Goal: Obtain resource: Download file/media

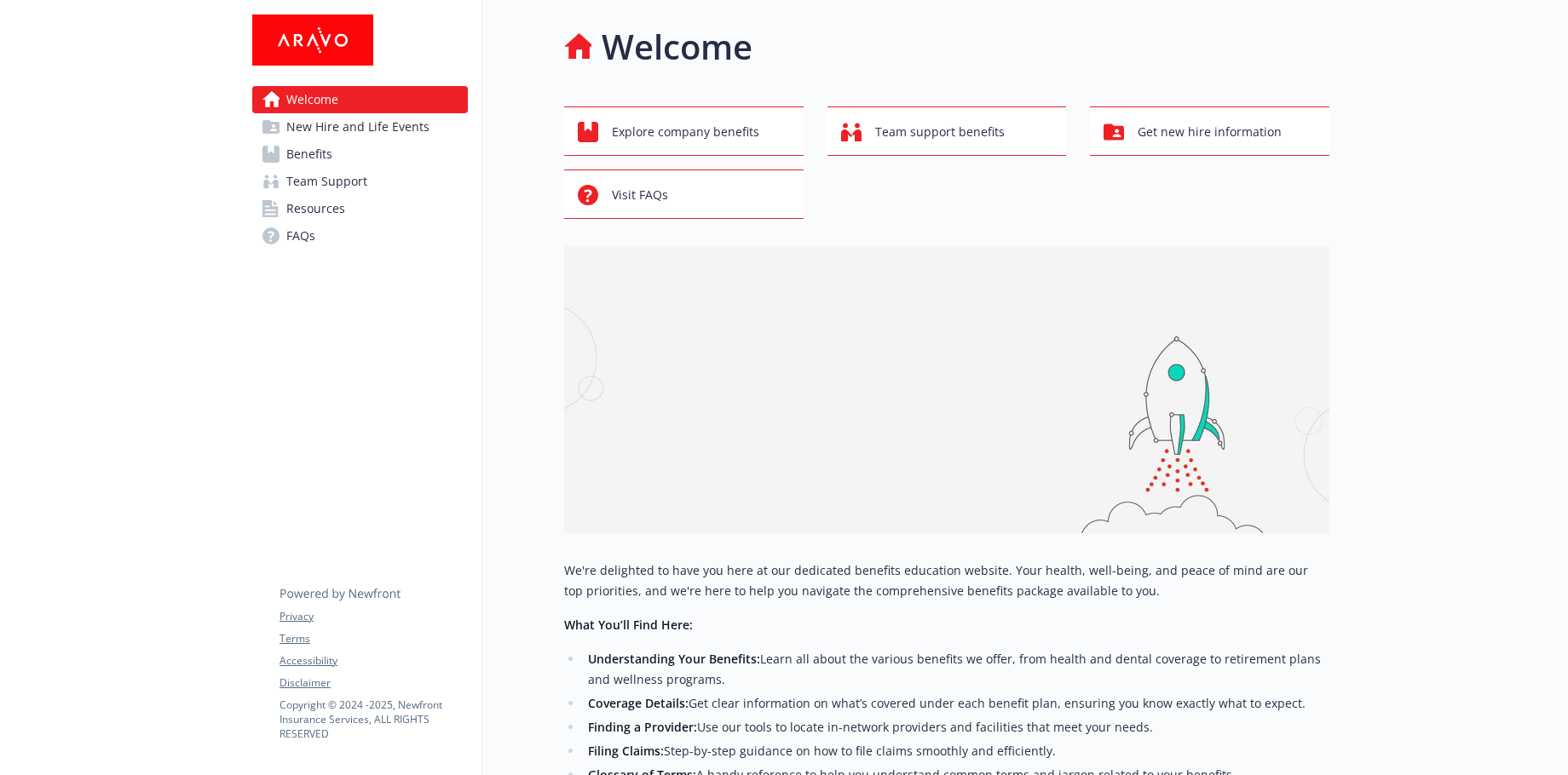
click at [320, 157] on span "Benefits" at bounding box center [309, 153] width 46 height 27
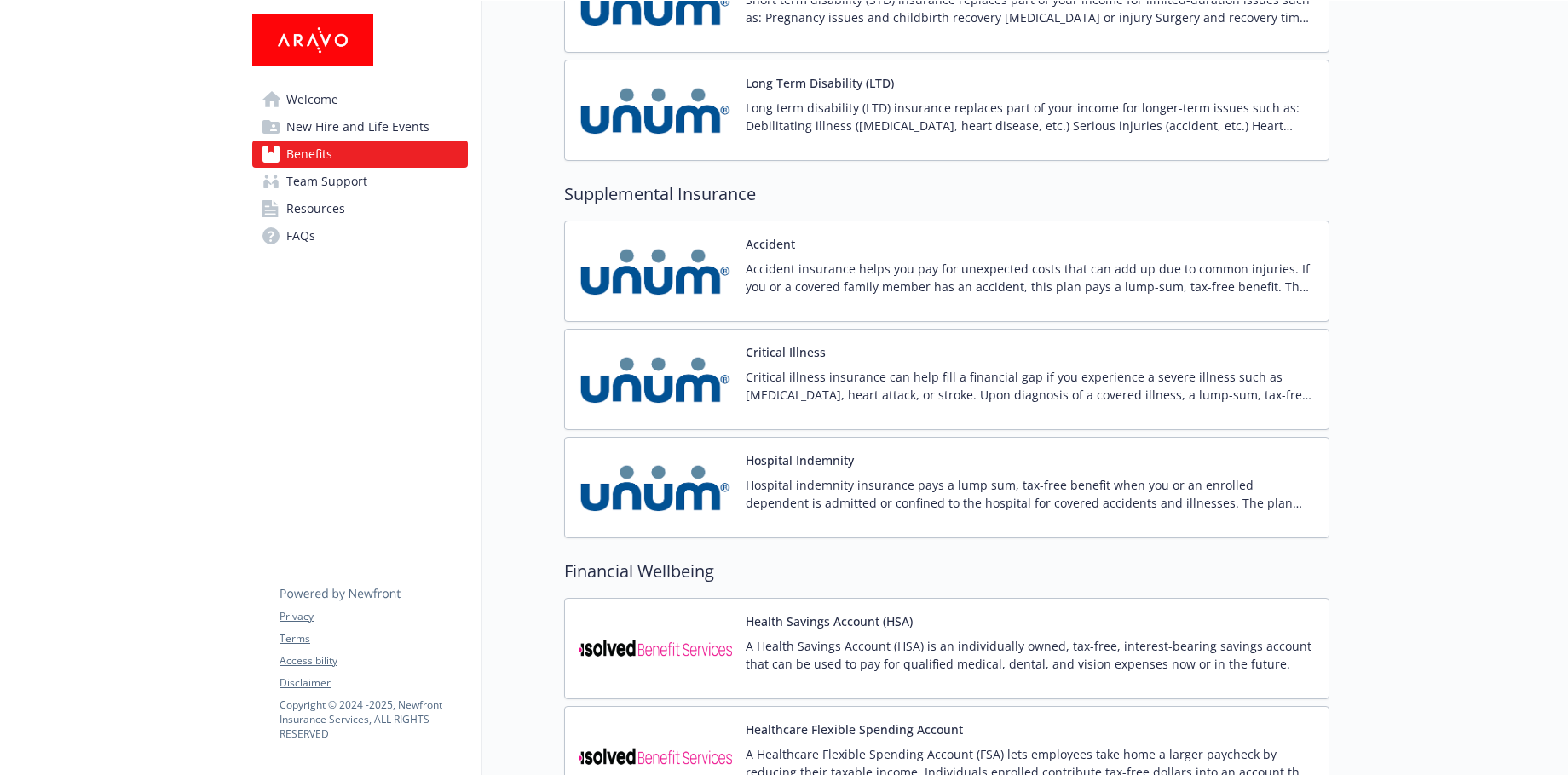
scroll to position [1704, 0]
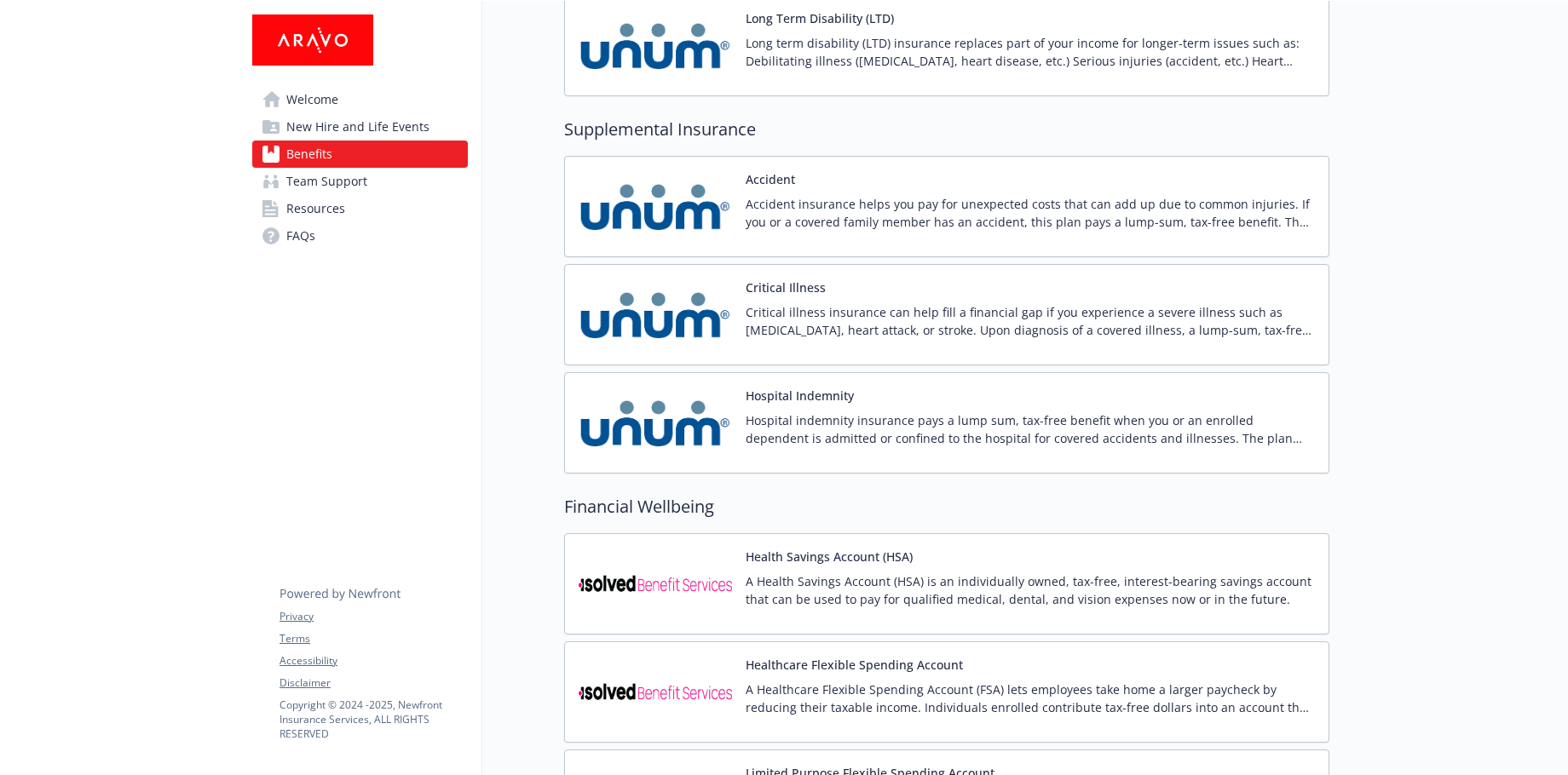
click at [772, 182] on button "Accident" at bounding box center [770, 179] width 50 height 18
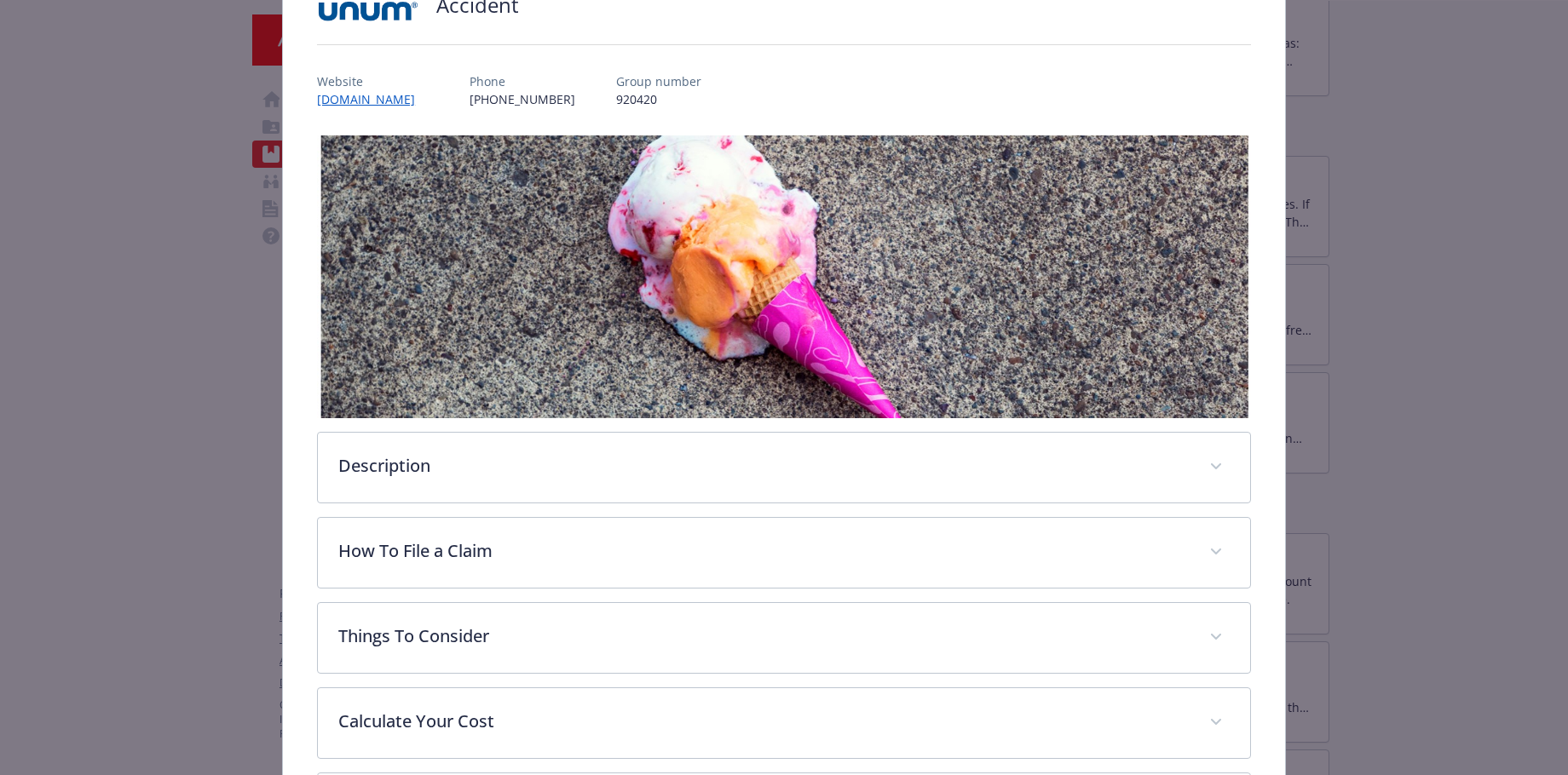
scroll to position [392, 0]
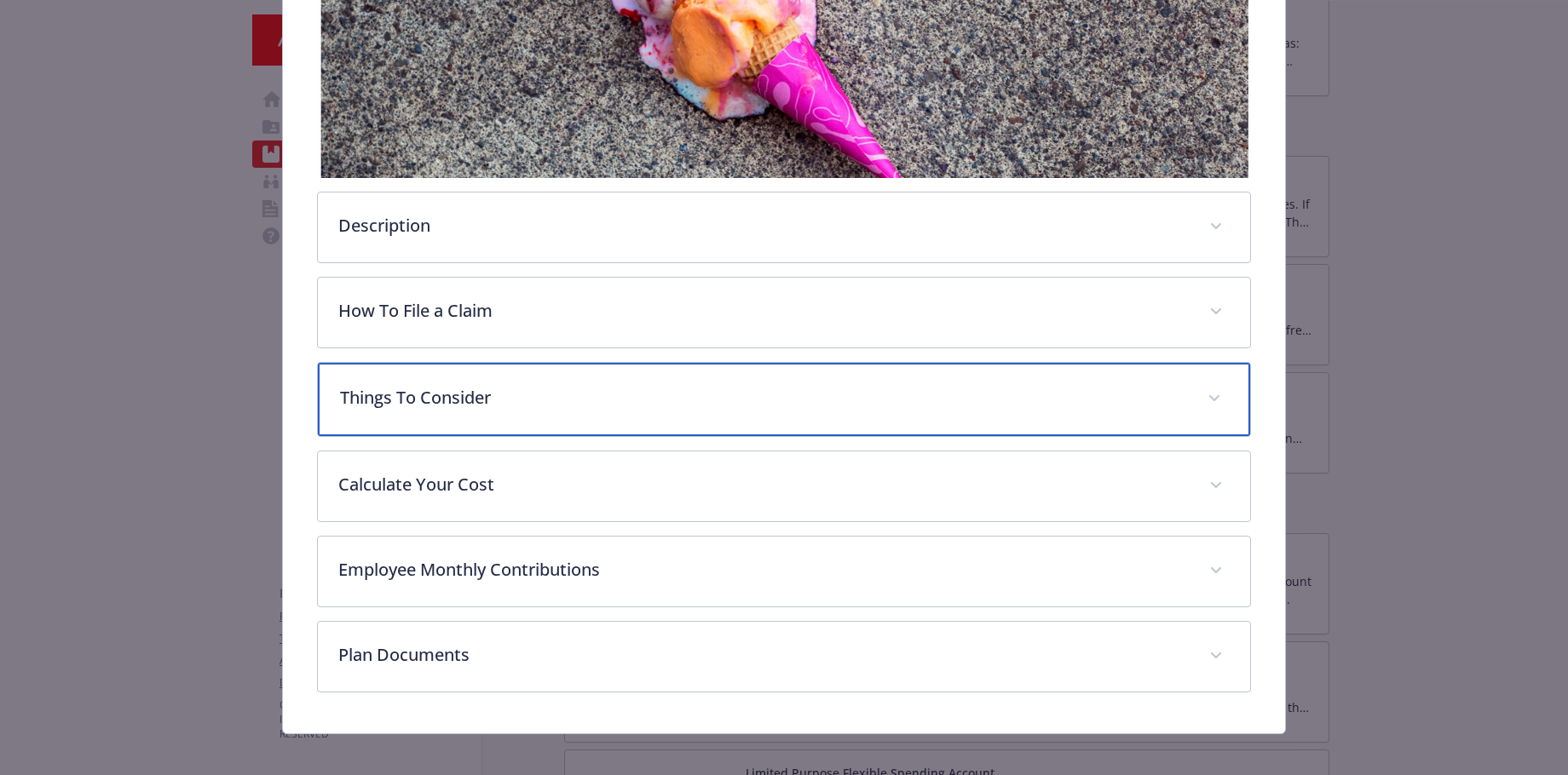
click at [468, 395] on p "Things To Consider" at bounding box center [764, 397] width 847 height 25
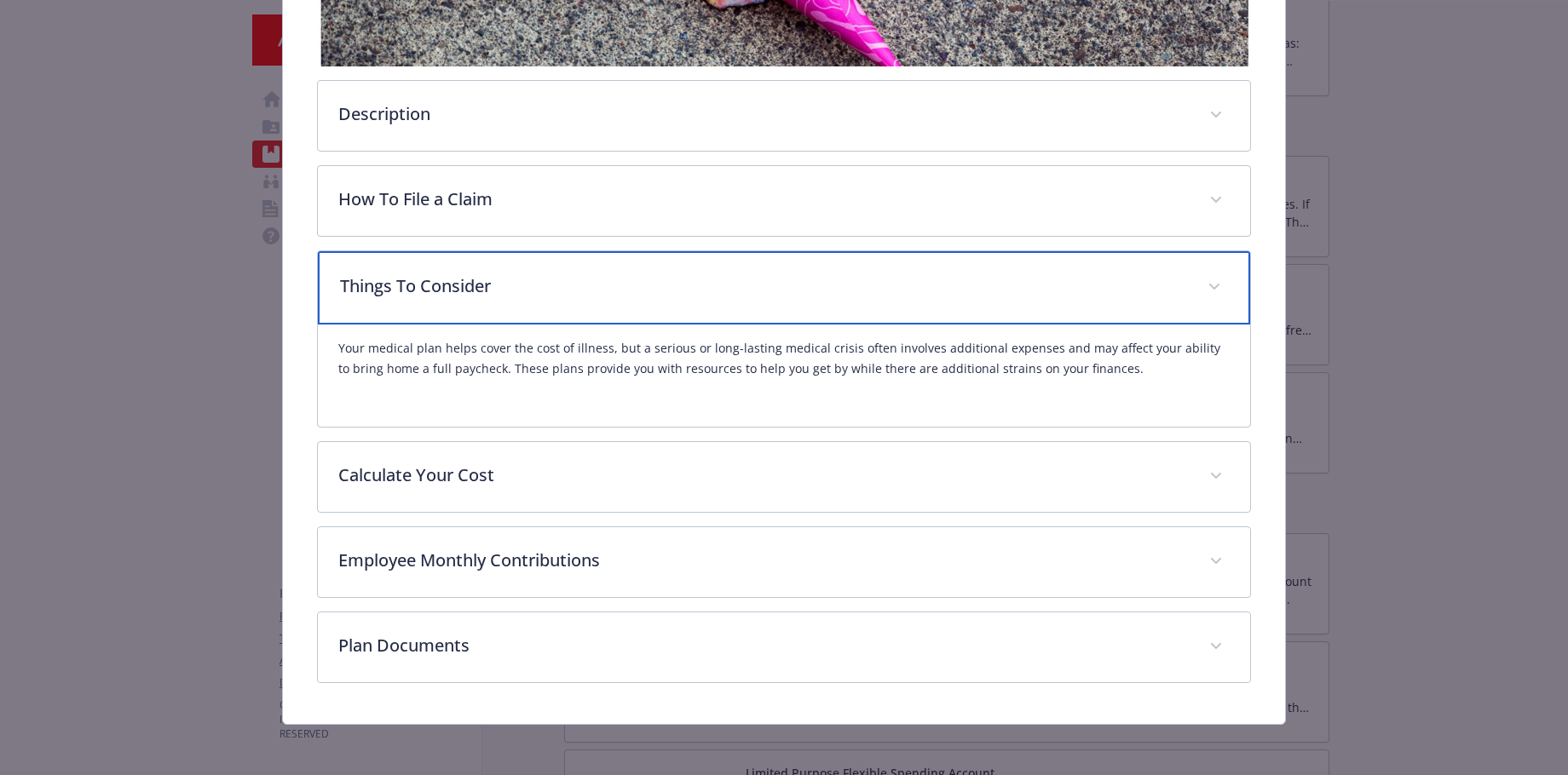
scroll to position [506, 0]
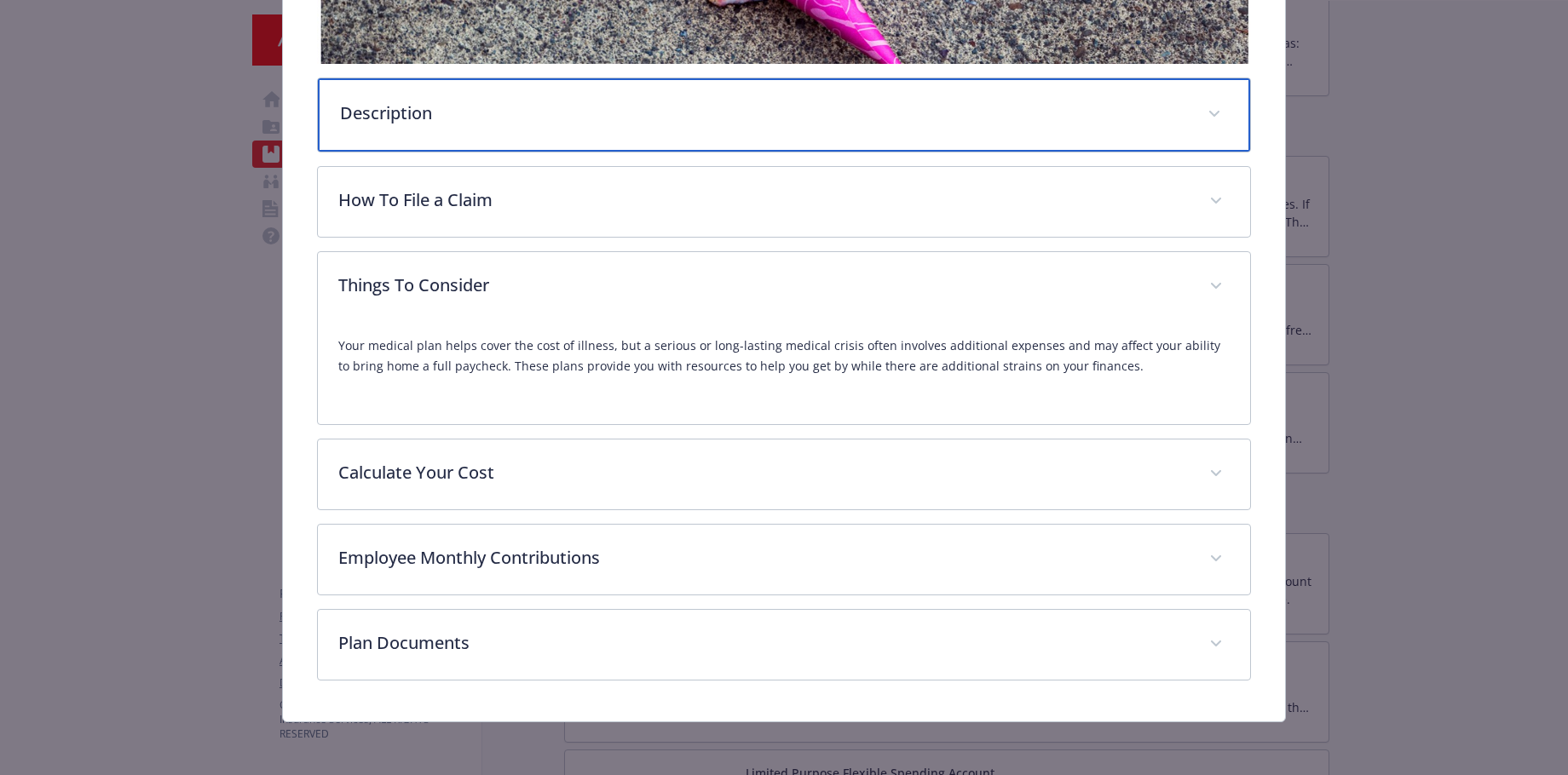
click at [446, 120] on p "Description" at bounding box center [764, 113] width 847 height 25
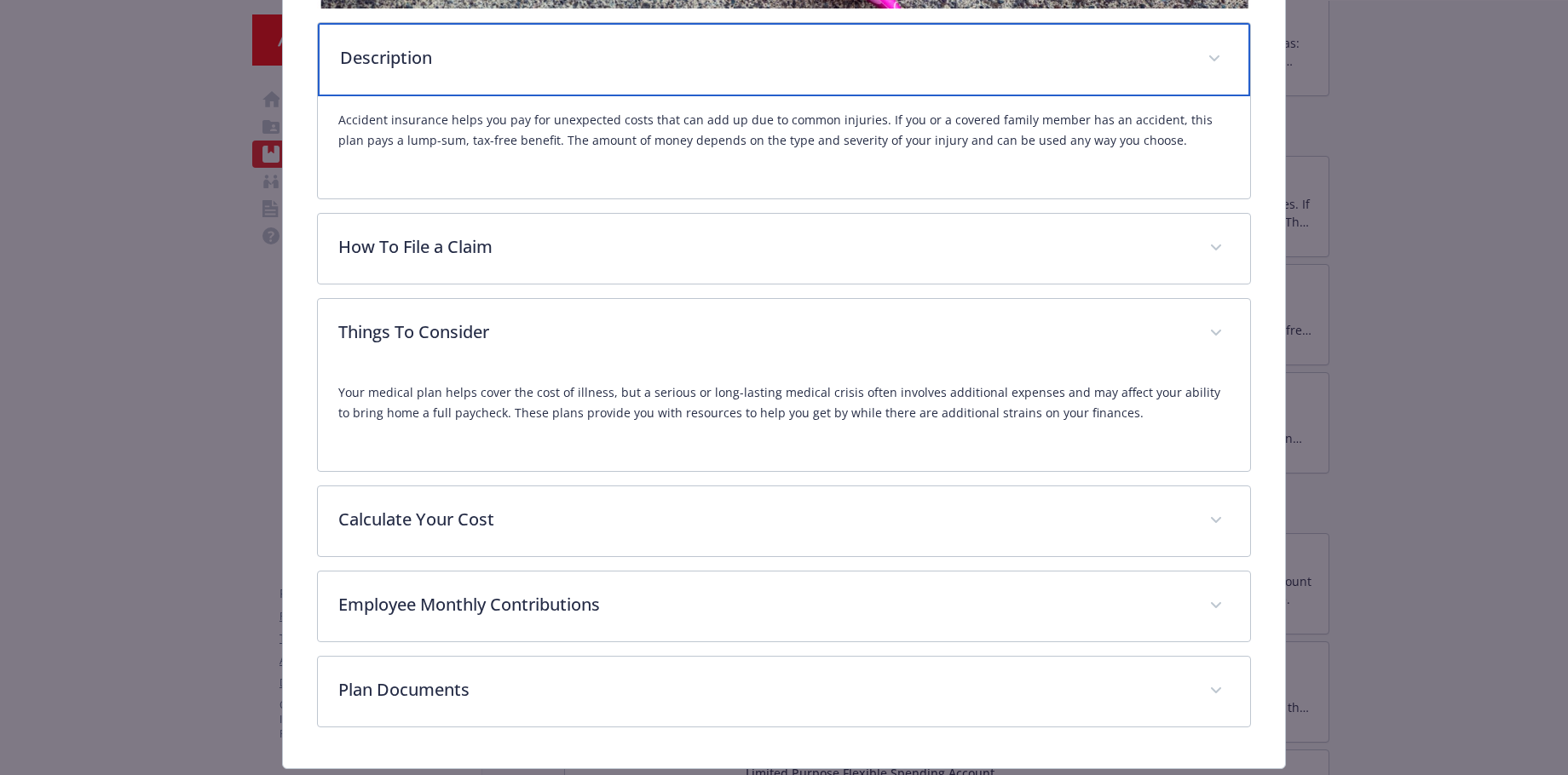
scroll to position [592, 0]
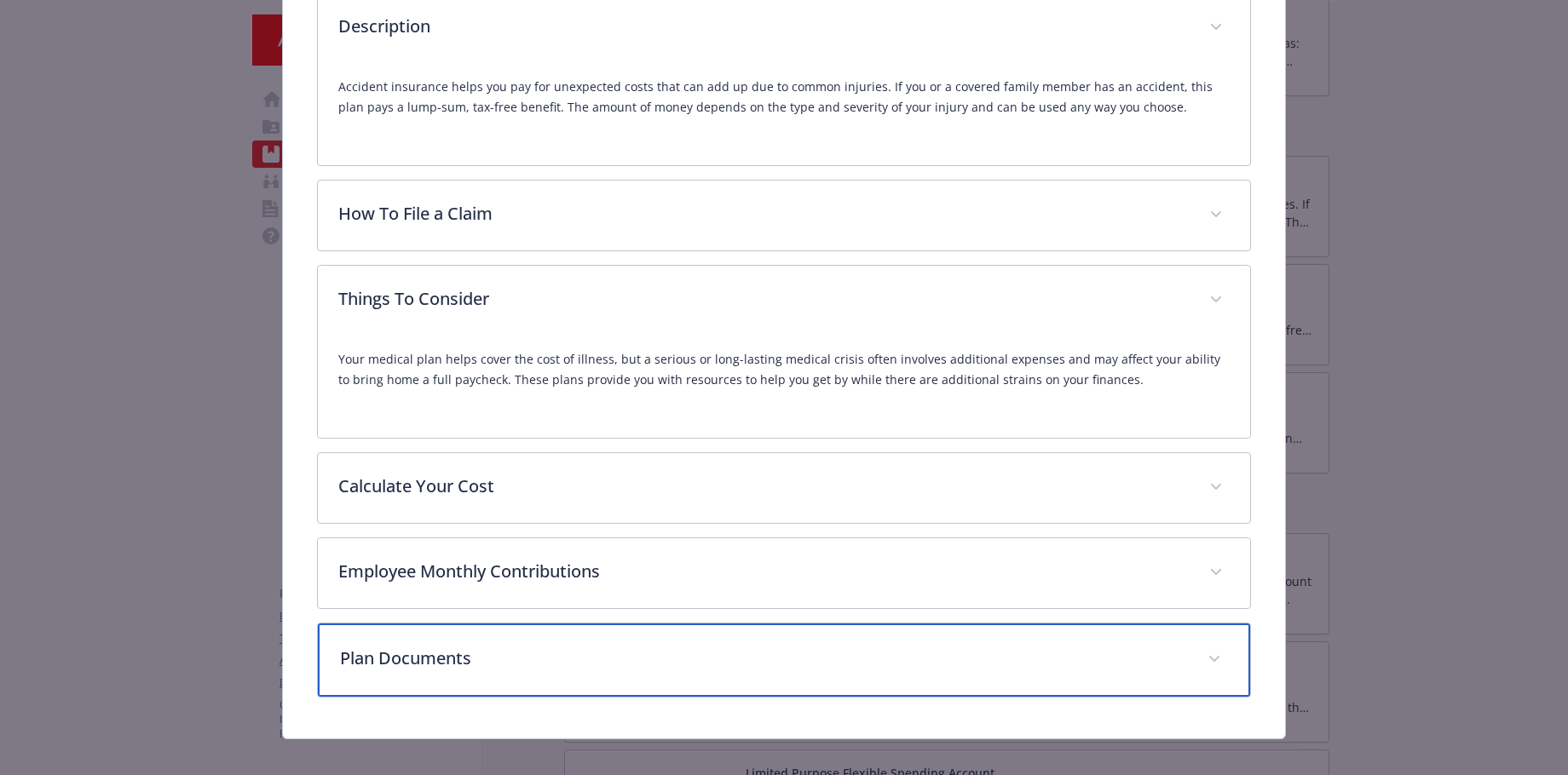
click at [496, 664] on p "Plan Documents" at bounding box center [764, 658] width 847 height 25
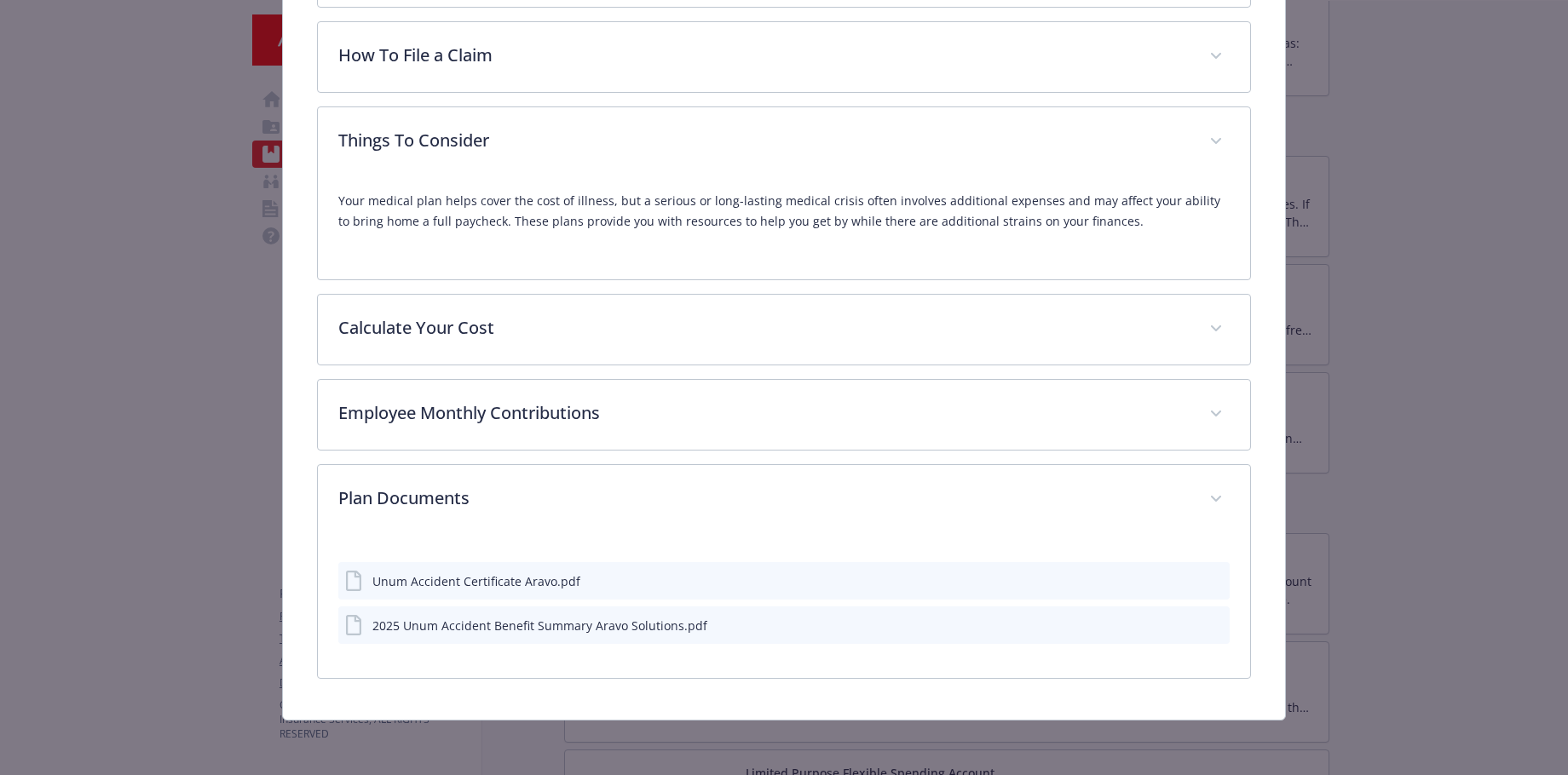
scroll to position [748, 0]
click at [585, 626] on div "2025 Unum Accident Benefit Summary Aravo Solutions.pdf" at bounding box center [539, 627] width 335 height 18
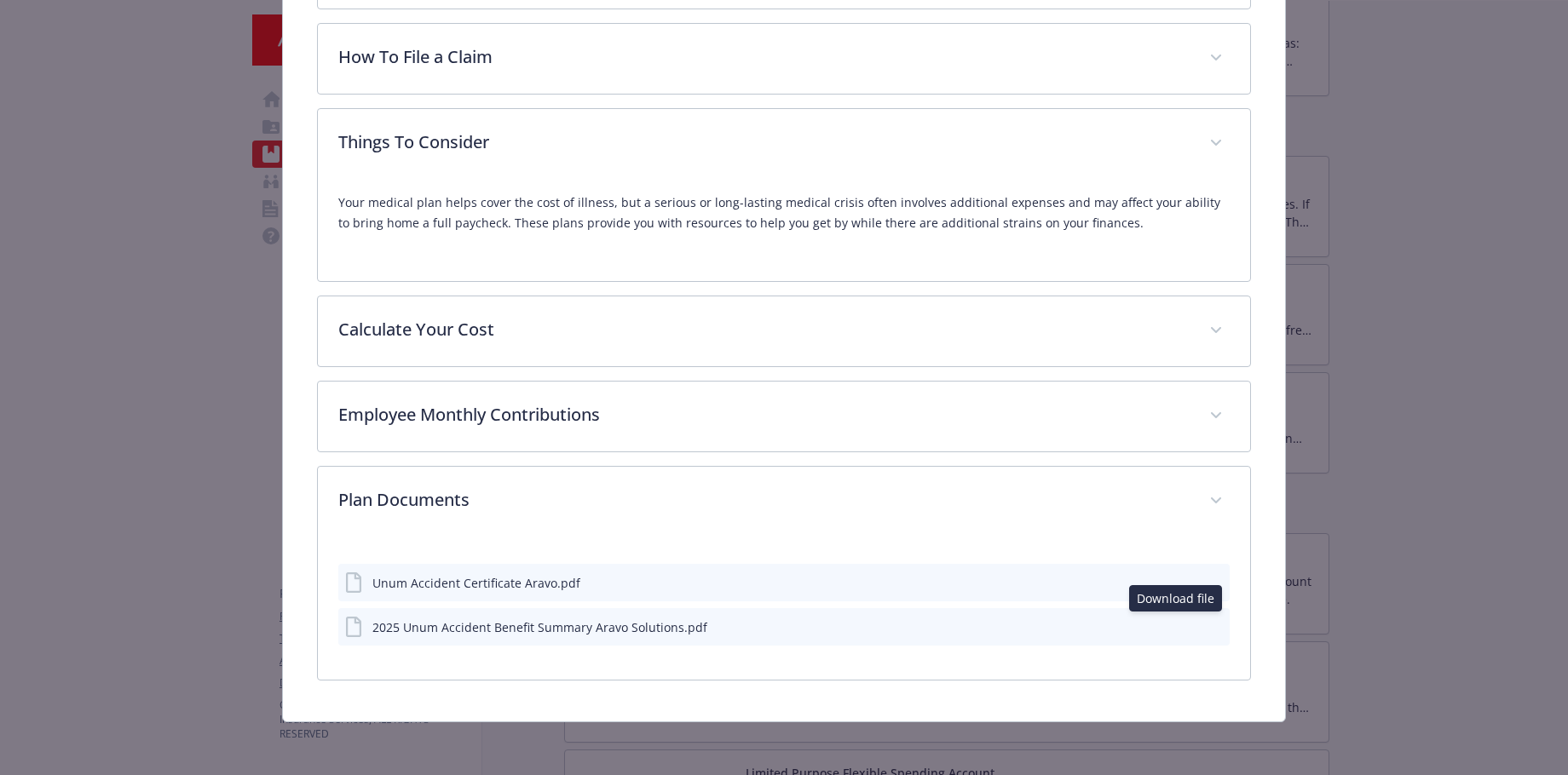
click at [1179, 626] on icon "download file" at bounding box center [1186, 626] width 14 height 14
